Goal: Task Accomplishment & Management: Manage account settings

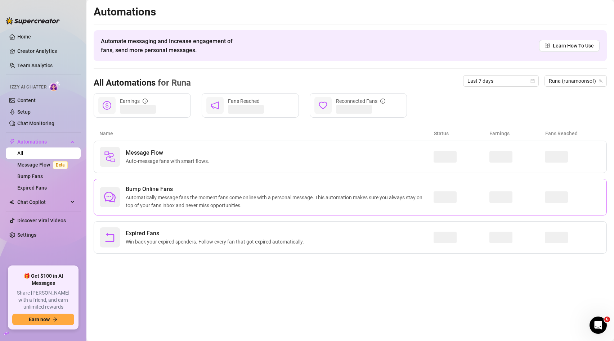
click at [163, 196] on span "Automatically message fans the moment fans come online with a personal message.…" at bounding box center [280, 202] width 308 height 16
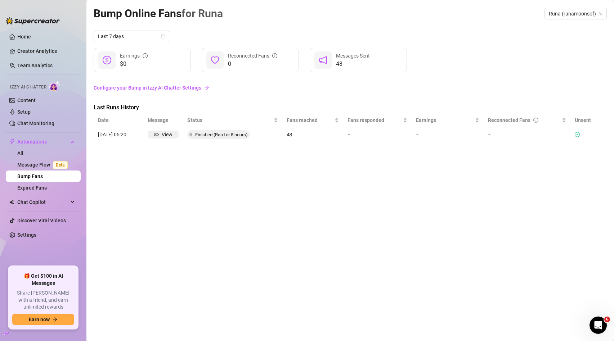
click at [178, 90] on link "Configure your Bump in Izzy AI Chatter Settings" at bounding box center [350, 88] width 513 height 8
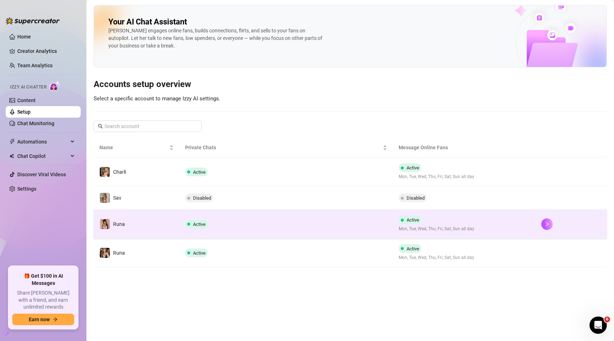
click at [247, 220] on td "Active" at bounding box center [286, 224] width 214 height 29
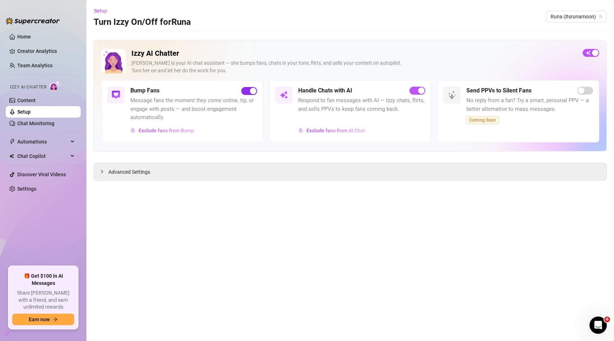
click at [245, 90] on span "button" at bounding box center [249, 91] width 16 height 8
click at [174, 93] on div "Bump Fans" at bounding box center [193, 90] width 127 height 9
click at [149, 97] on span "Message fans the moment they come online, tip, or engage with posts — and boost…" at bounding box center [193, 110] width 127 height 26
click at [212, 185] on main "Setup Turn Izzy On/Off for Runa Runa (itsrunamoon) Izzy AI Chatter [PERSON_NAME…" at bounding box center [350, 170] width 528 height 341
click at [212, 178] on div "Advanced Settings" at bounding box center [350, 172] width 513 height 17
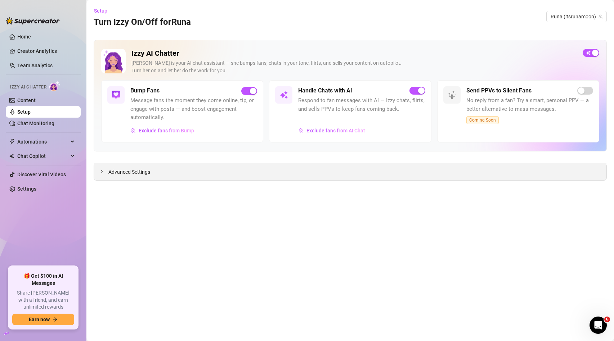
click at [111, 173] on span "Advanced Settings" at bounding box center [129, 172] width 42 height 8
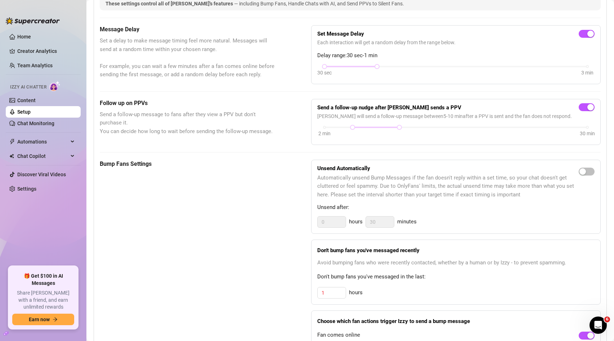
scroll to position [191, 0]
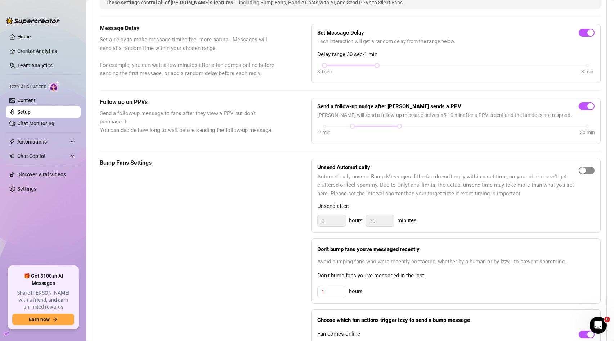
click at [588, 169] on span "button" at bounding box center [587, 171] width 16 height 8
click at [384, 222] on input "30" at bounding box center [380, 221] width 28 height 11
click at [341, 218] on input "0" at bounding box center [332, 221] width 28 height 11
type input "1"
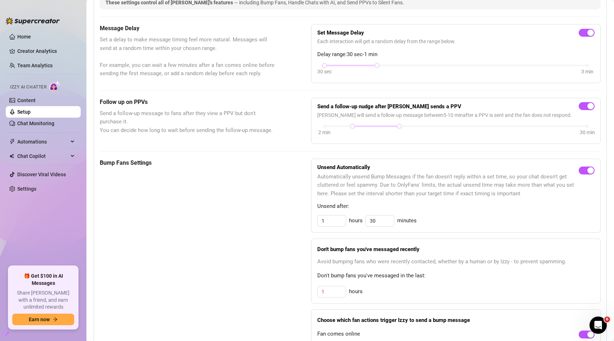
click at [290, 229] on div "Bump Fans Settings Unsend Automatically Automatically unsend Bump Messages if t…" at bounding box center [350, 266] width 501 height 214
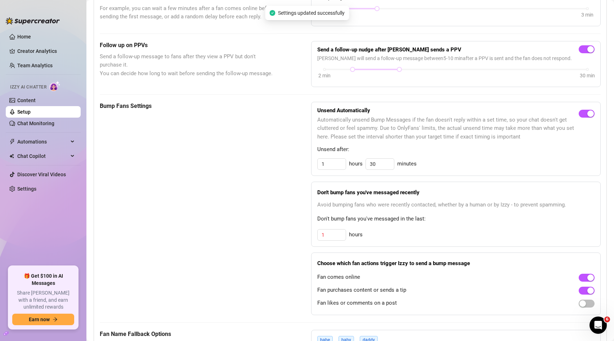
scroll to position [251, 0]
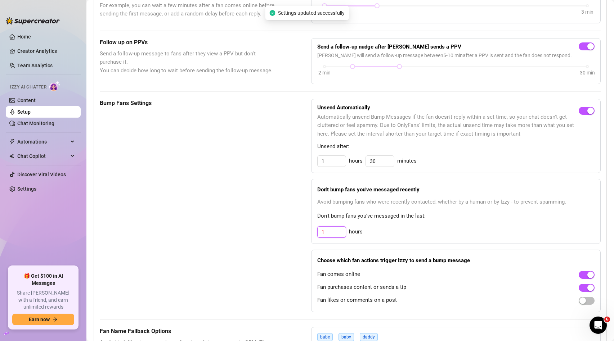
click at [339, 232] on input "1" at bounding box center [332, 232] width 28 height 11
type input "3"
click at [225, 265] on div "Bump Fans Settings" at bounding box center [187, 206] width 175 height 214
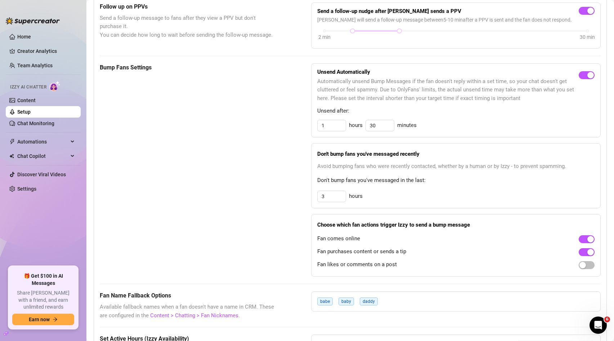
scroll to position [286, 0]
click at [588, 267] on span "button" at bounding box center [587, 266] width 16 height 8
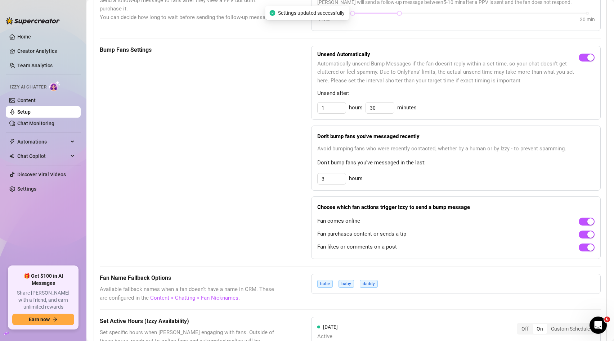
scroll to position [371, 0]
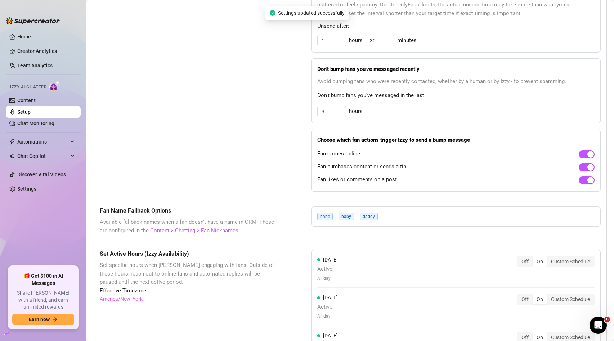
click at [411, 220] on div "babe baby daddy" at bounding box center [456, 217] width 290 height 20
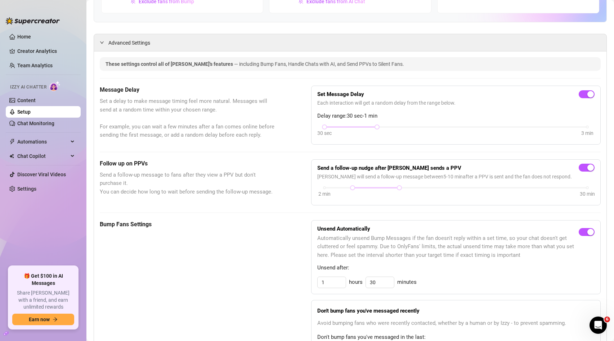
scroll to position [0, 0]
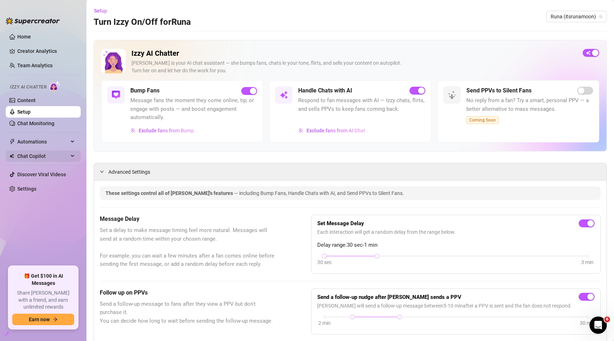
click at [47, 156] on span "Chat Copilot" at bounding box center [42, 157] width 51 height 12
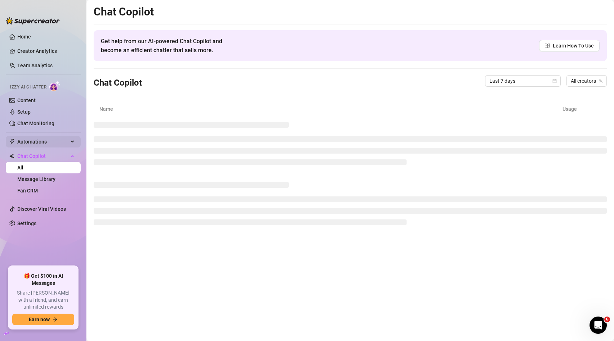
click at [47, 140] on span "Automations" at bounding box center [42, 142] width 51 height 12
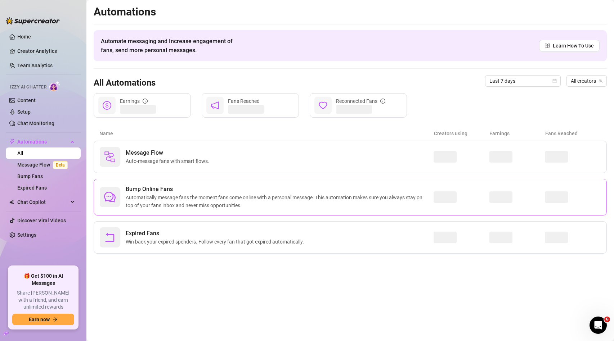
click at [165, 189] on span "Bump Online Fans" at bounding box center [280, 189] width 308 height 9
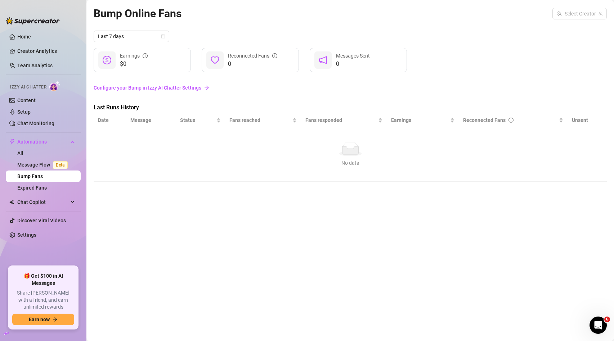
click at [184, 88] on link "Configure your Bump in Izzy AI Chatter Settings" at bounding box center [350, 88] width 513 height 8
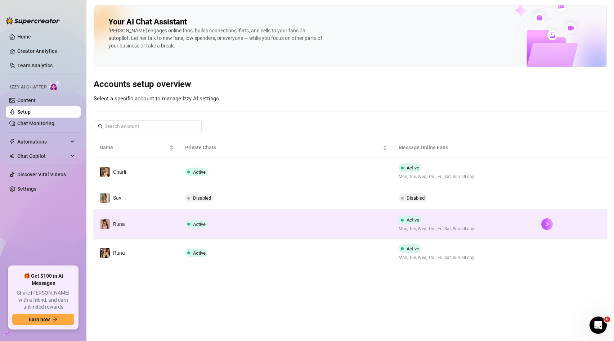
click at [204, 226] on span "Active" at bounding box center [199, 224] width 13 height 5
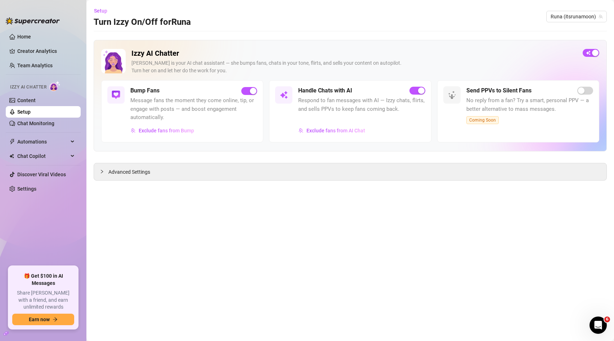
click at [171, 89] on div "Bump Fans" at bounding box center [193, 90] width 127 height 9
click at [252, 91] on div "button" at bounding box center [253, 91] width 6 height 6
click at [251, 88] on span "button" at bounding box center [249, 91] width 16 height 8
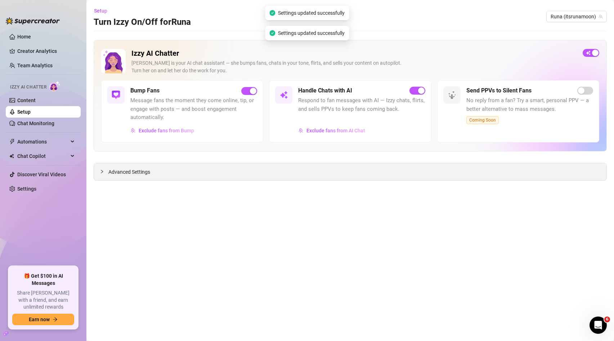
click at [229, 175] on div "Advanced Settings" at bounding box center [350, 172] width 513 height 17
click at [177, 130] on span "Exclude fans from Bump" at bounding box center [166, 131] width 55 height 6
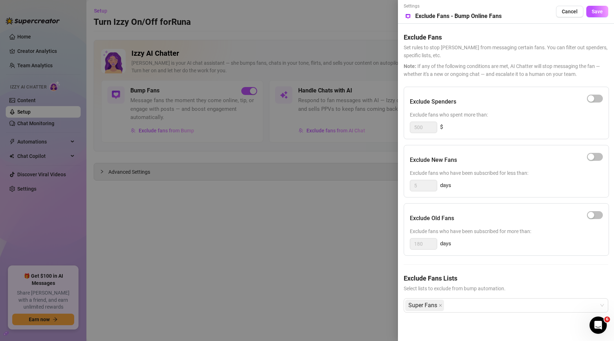
click at [301, 213] on div at bounding box center [307, 170] width 614 height 341
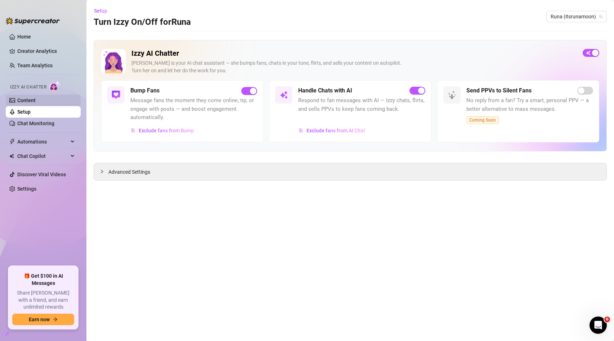
click at [36, 103] on link "Content" at bounding box center [26, 101] width 18 height 6
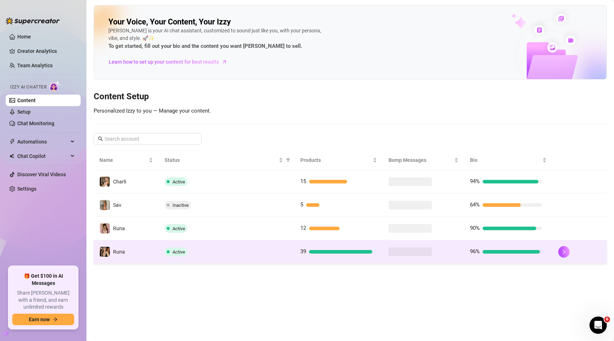
click at [280, 248] on div "Active" at bounding box center [227, 252] width 124 height 9
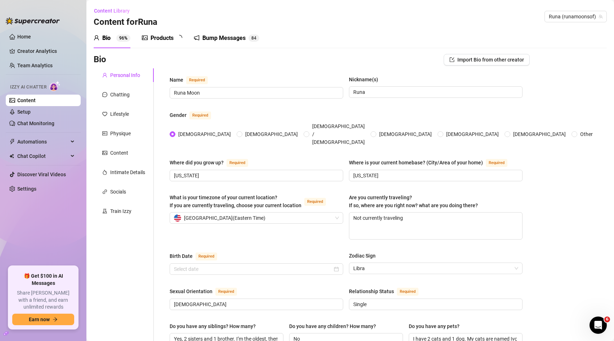
radio input "true"
type input "[DATE]"
click at [229, 40] on div "Bump Messages" at bounding box center [228, 38] width 43 height 9
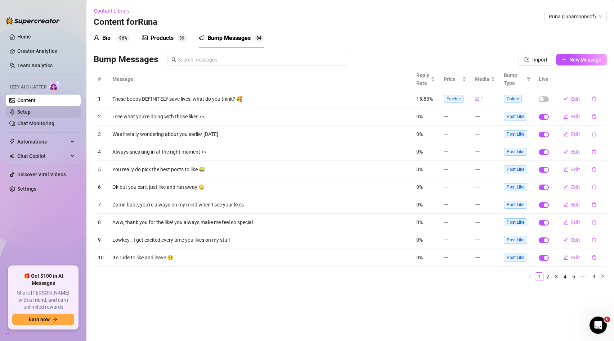
click at [29, 115] on link "Setup" at bounding box center [23, 112] width 13 height 6
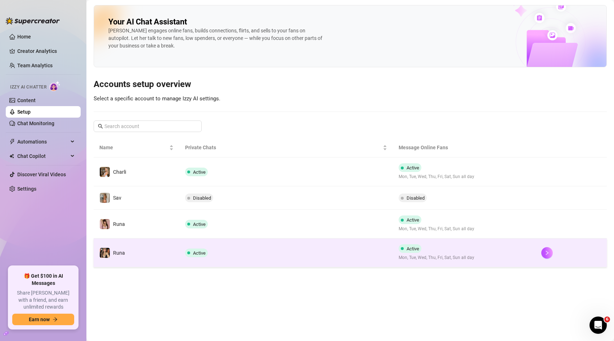
click at [269, 254] on td "Active" at bounding box center [286, 253] width 214 height 29
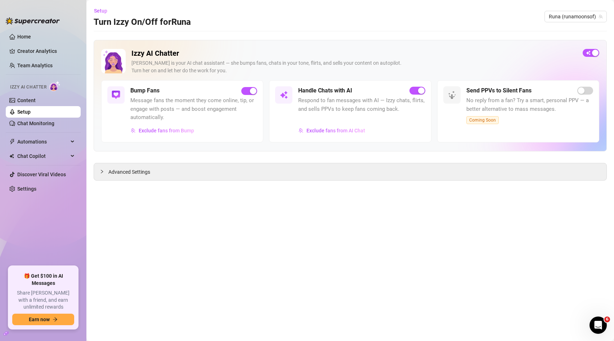
click at [31, 114] on link "Setup" at bounding box center [23, 112] width 13 height 6
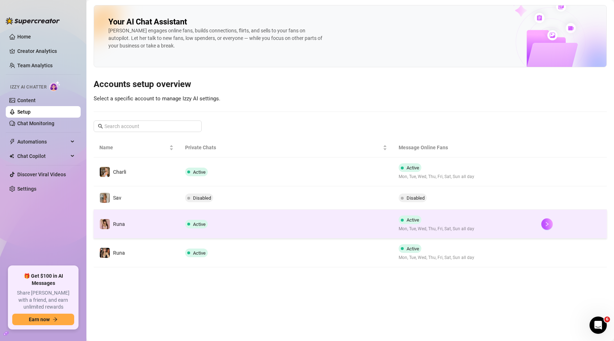
click at [231, 229] on td "Active" at bounding box center [286, 224] width 214 height 29
